Goal: Obtain resource: Obtain resource

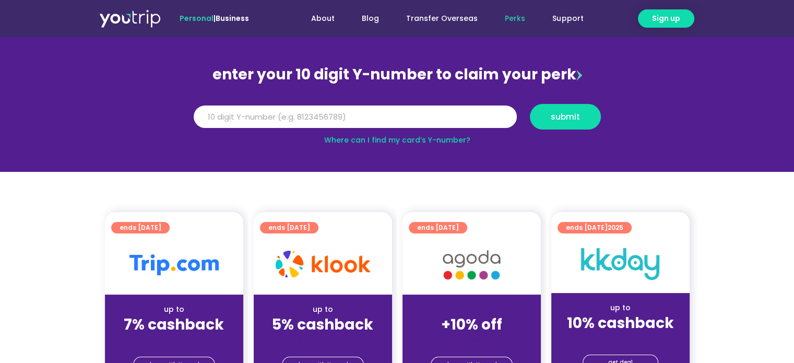
scroll to position [104, 0]
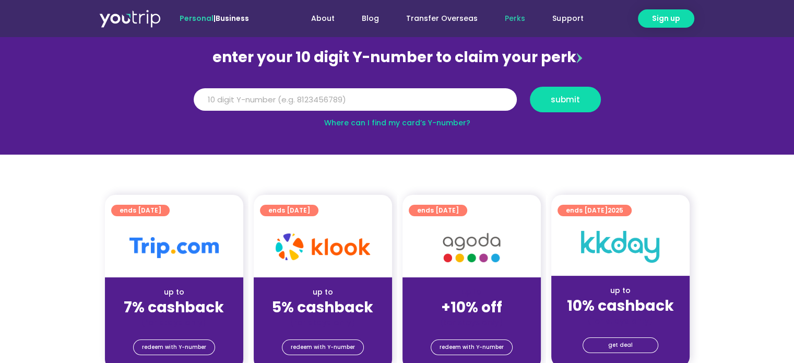
click at [379, 118] on link "Where can I find my card’s Y-number?" at bounding box center [397, 122] width 146 height 10
click at [292, 102] on input "Y Number" at bounding box center [355, 99] width 323 height 23
type input "9"
type input "8174715171"
click at [582, 91] on button "submit" at bounding box center [565, 100] width 71 height 26
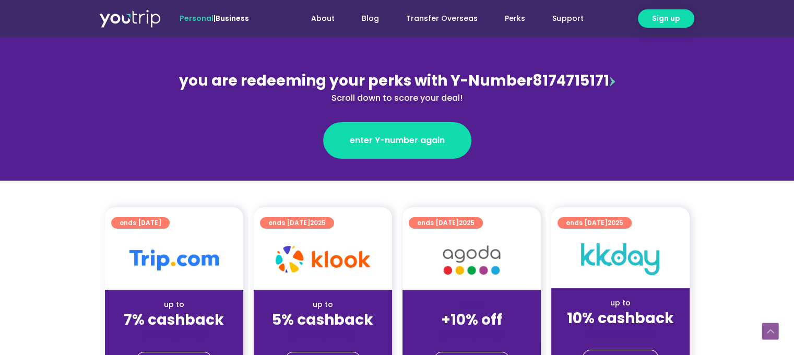
scroll to position [261, 0]
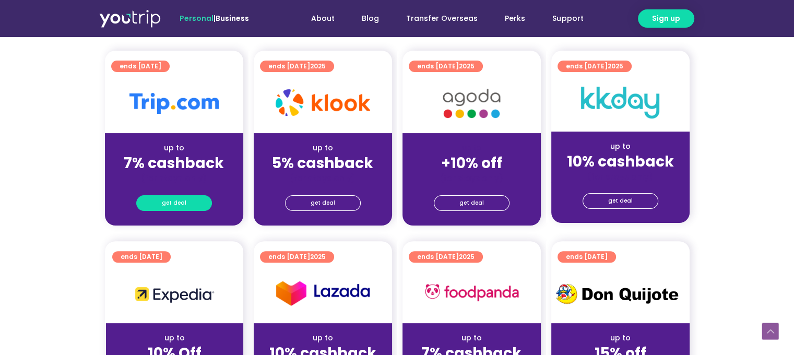
click at [173, 198] on span "get deal" at bounding box center [174, 203] width 25 height 15
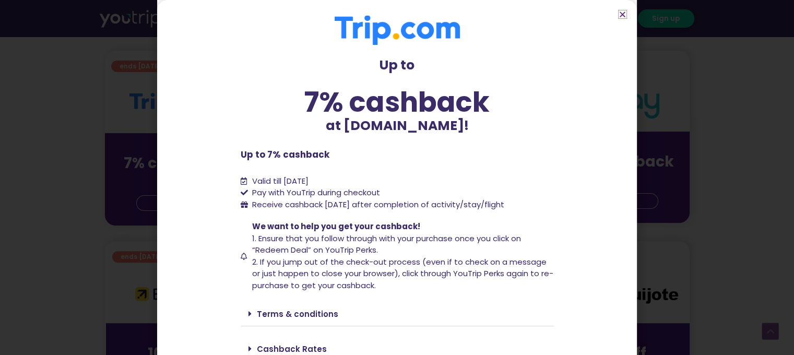
scroll to position [43, 0]
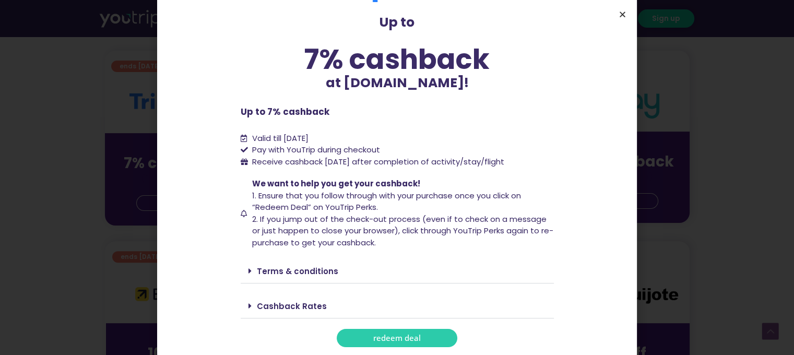
click at [620, 13] on icon "Close" at bounding box center [623, 14] width 8 height 8
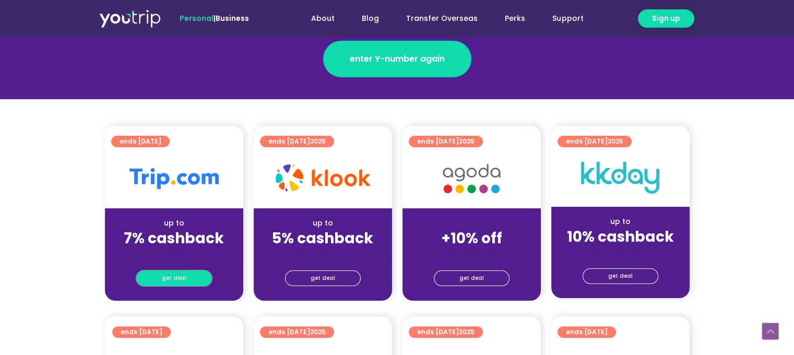
scroll to position [104, 0]
